Goal: Obtain resource: Obtain resource

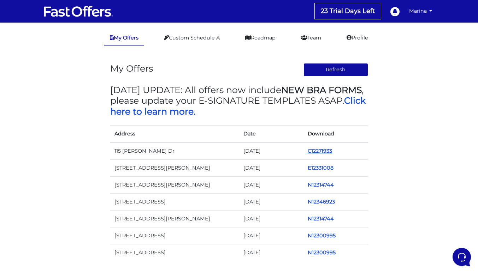
click at [329, 151] on link "C12271933" at bounding box center [320, 151] width 24 height 6
drag, startPoint x: 313, startPoint y: 152, endPoint x: 363, endPoint y: 126, distance: 56.2
click at [363, 126] on th "Download" at bounding box center [335, 133] width 65 height 17
click at [311, 151] on link "C12271933" at bounding box center [320, 151] width 24 height 6
